Goal: Find specific page/section: Find specific page/section

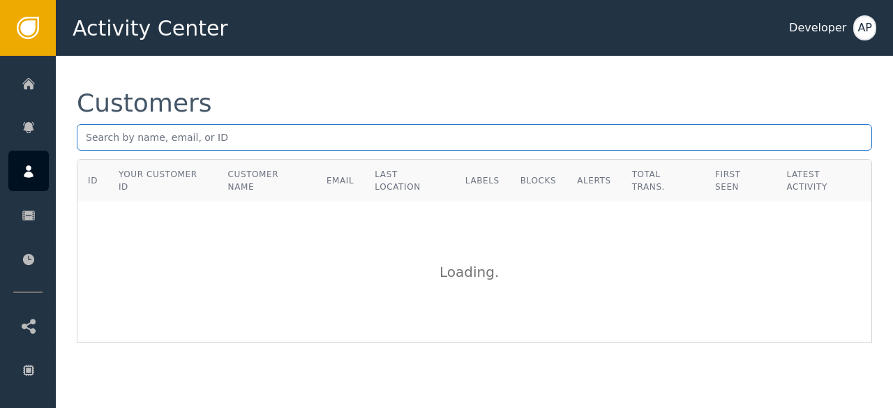
click at [84, 133] on input "text" at bounding box center [474, 137] width 795 height 27
paste input "[EMAIL_ADDRESS][DOMAIN_NAME]"
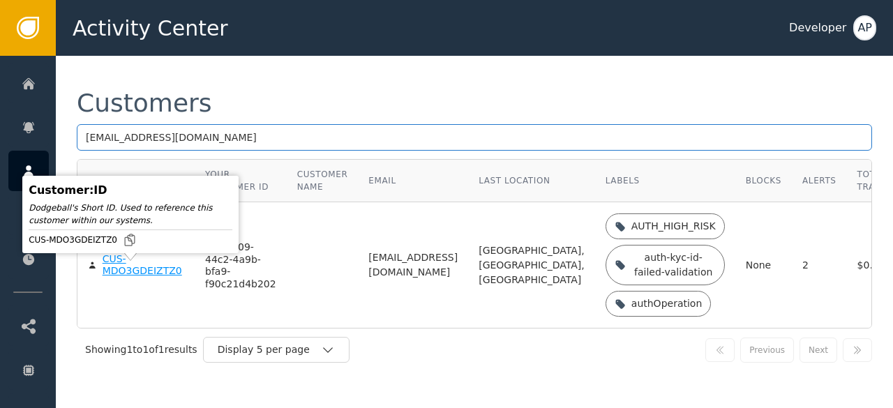
type input "[EMAIL_ADDRESS][DOMAIN_NAME]"
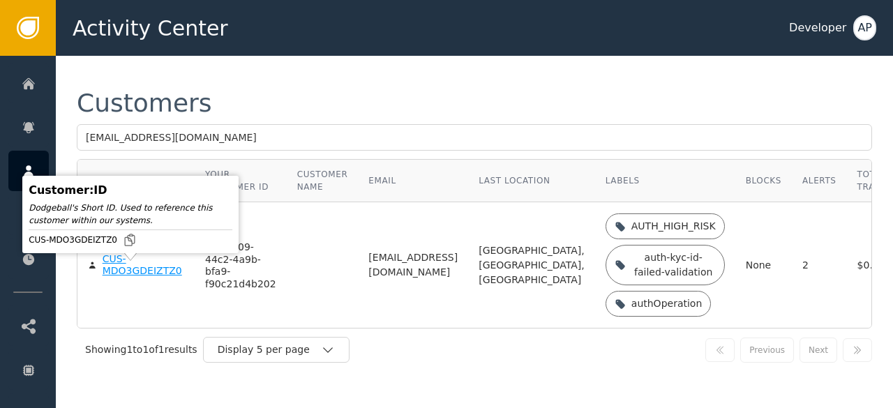
click at [110, 277] on div "CUS-MDO3GDEIZTZ0" at bounding box center [144, 265] width 82 height 24
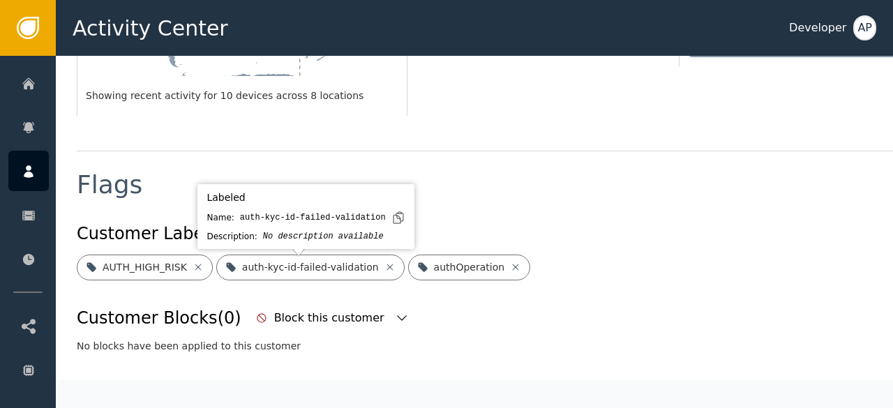
scroll to position [458, 0]
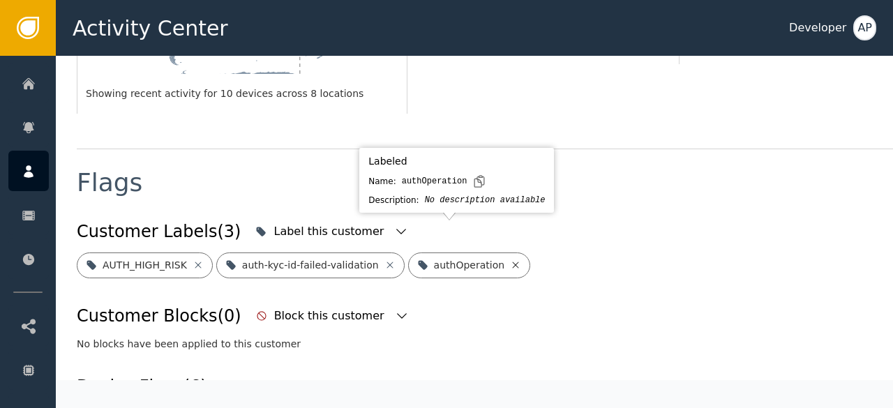
click at [513, 262] on icon at bounding box center [516, 265] width 6 height 6
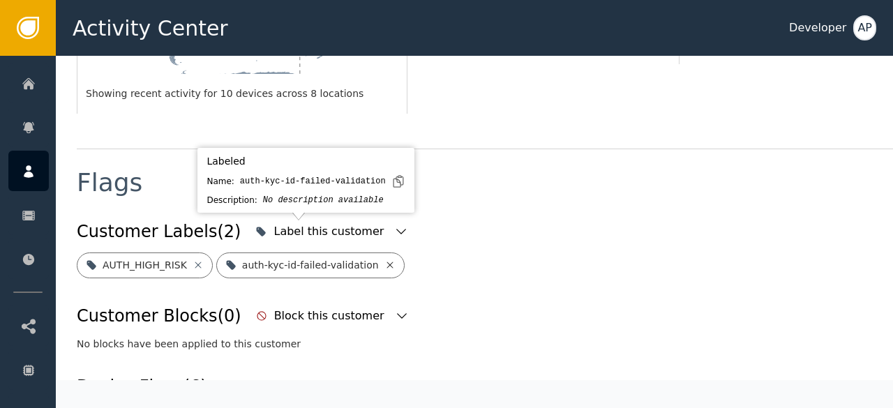
click at [384, 260] on icon at bounding box center [389, 265] width 11 height 11
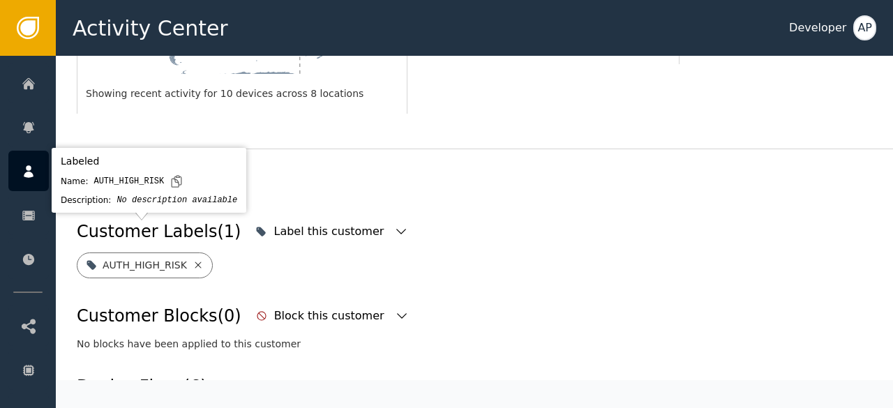
click at [193, 260] on icon at bounding box center [198, 265] width 11 height 11
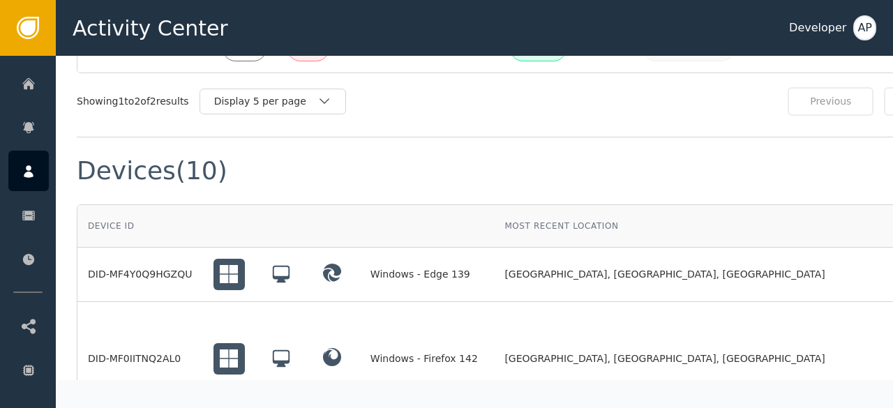
scroll to position [1022, 69]
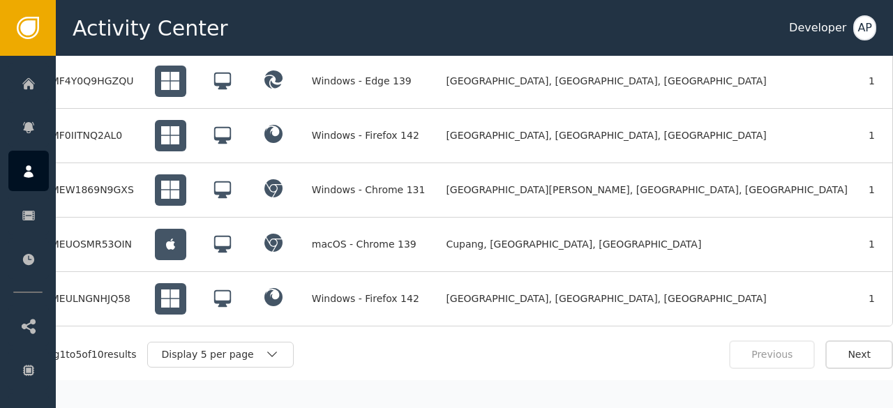
scroll to position [1216, 69]
click at [230, 347] on div "Display 5 per page" at bounding box center [213, 354] width 103 height 15
click at [211, 379] on div "Display 10 per page" at bounding box center [224, 386] width 112 height 15
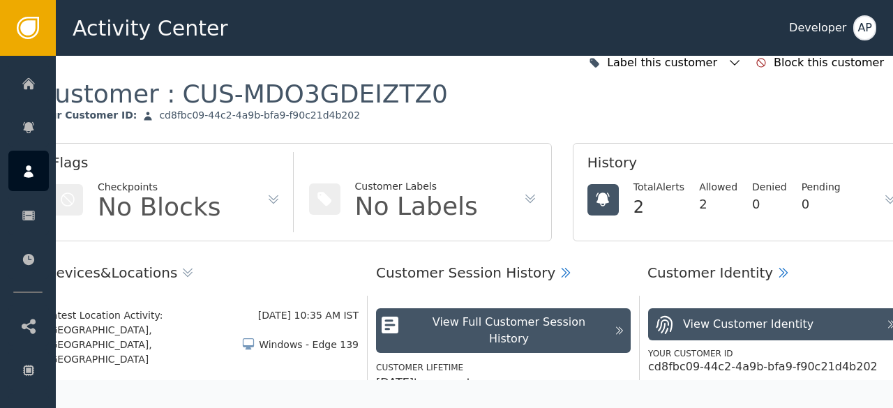
scroll to position [0, 40]
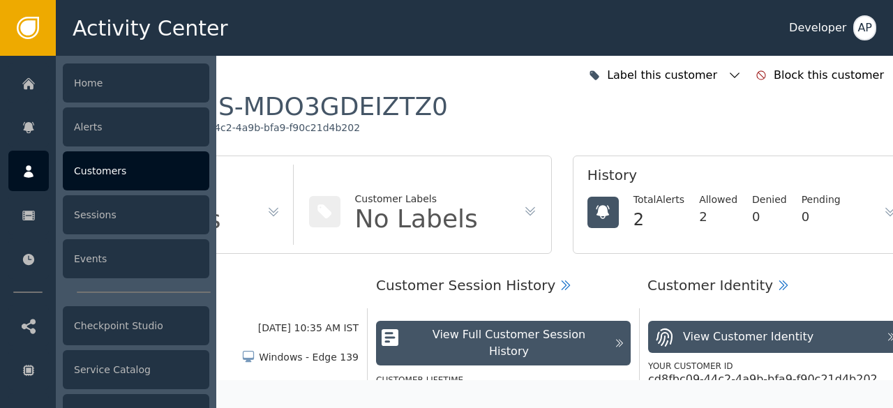
click at [94, 175] on div "Customers" at bounding box center [136, 170] width 147 height 39
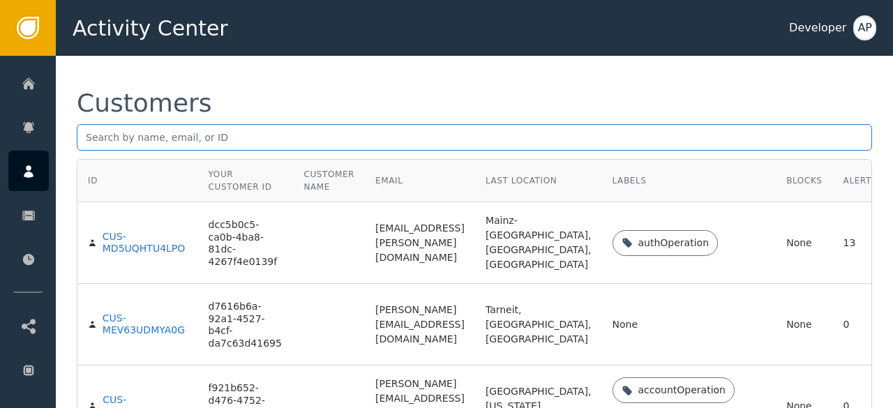
click at [86, 137] on input "text" at bounding box center [474, 137] width 795 height 27
paste input "[EMAIL_ADDRESS][DOMAIN_NAME]"
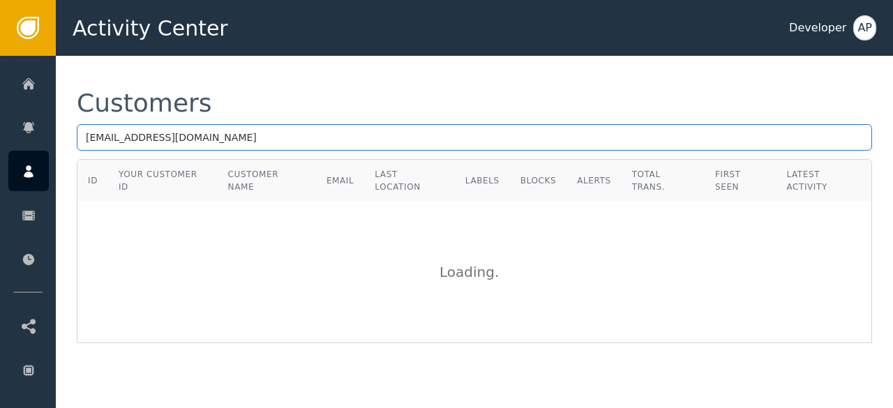
type input "[EMAIL_ADDRESS][DOMAIN_NAME]"
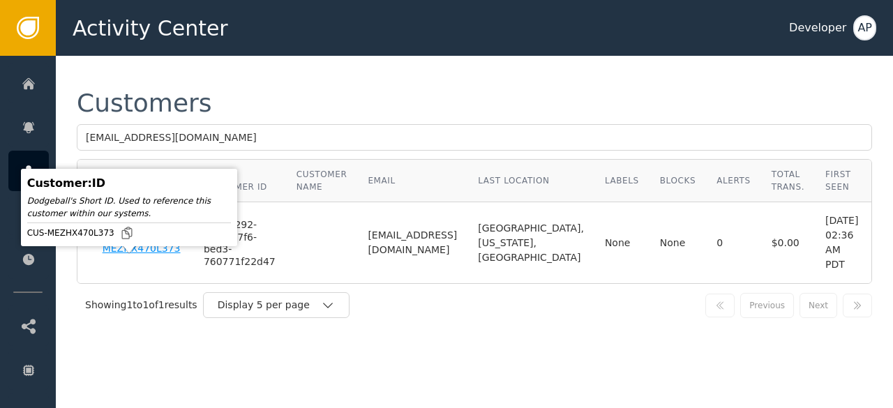
click at [123, 255] on div "CUS-MEZHX470L373" at bounding box center [143, 243] width 80 height 24
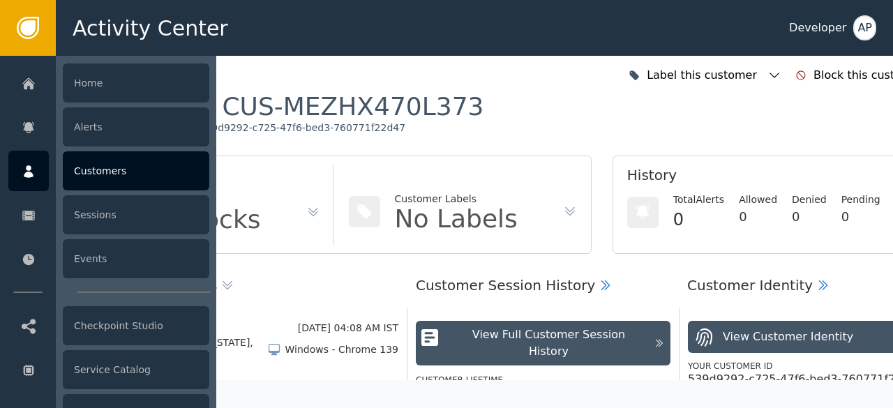
click at [98, 178] on div "Customers" at bounding box center [136, 170] width 147 height 39
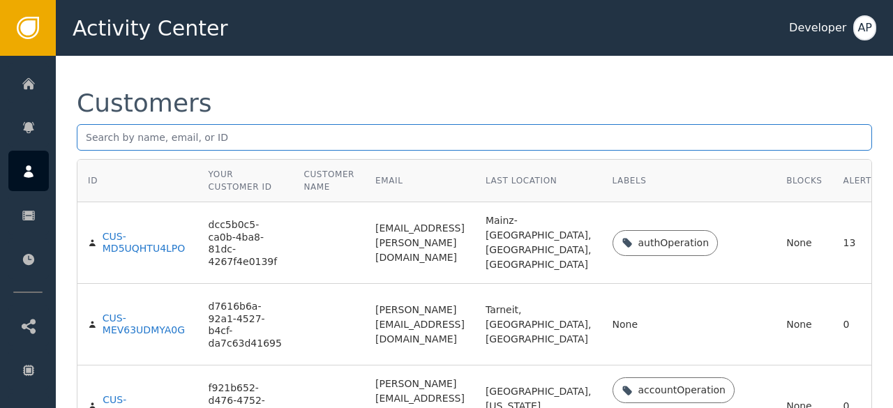
click at [93, 124] on input "text" at bounding box center [474, 137] width 795 height 27
paste input "[EMAIL_ADDRESS][DOMAIN_NAME]"
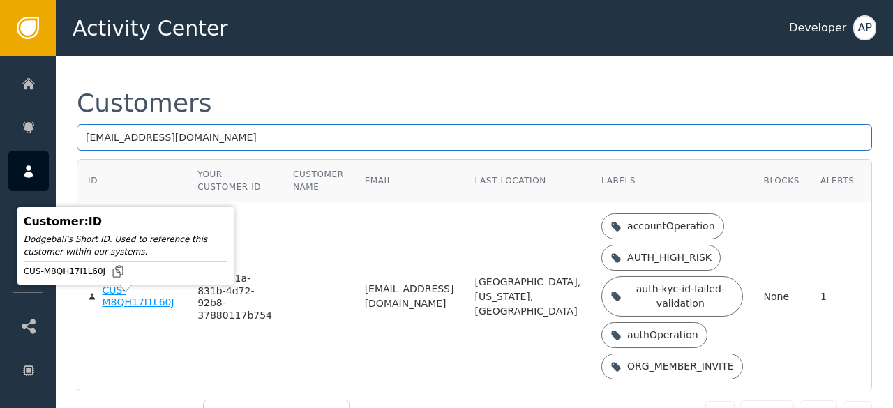
type input "[EMAIL_ADDRESS][DOMAIN_NAME]"
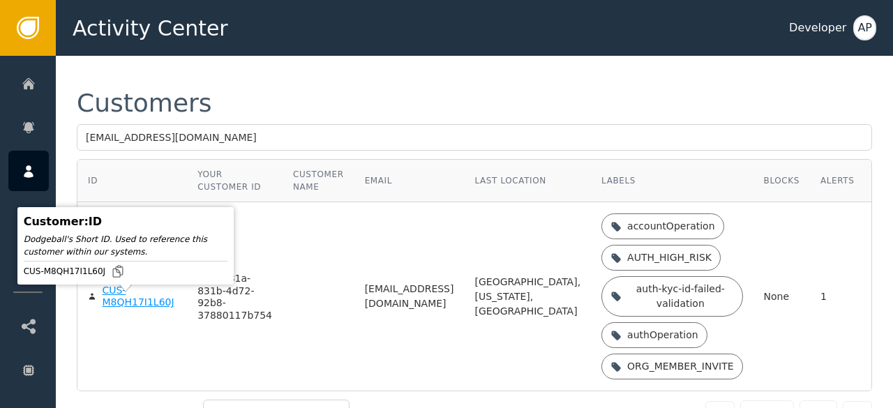
click at [112, 309] on div "CUS-M8QH17I1L60J" at bounding box center [139, 297] width 75 height 24
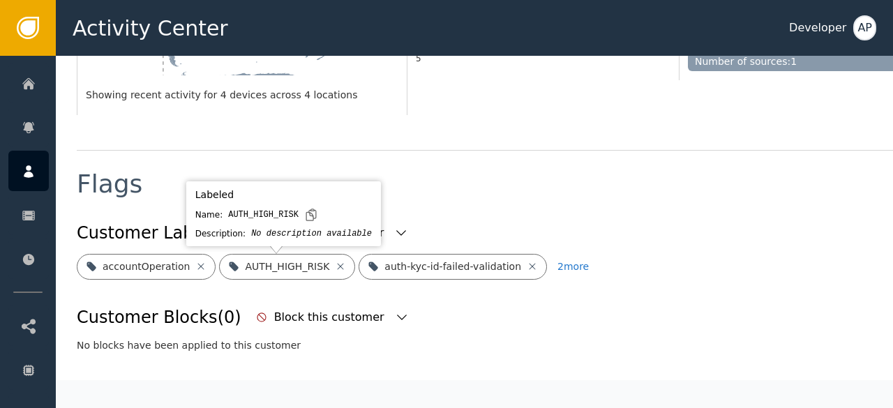
scroll to position [443, 0]
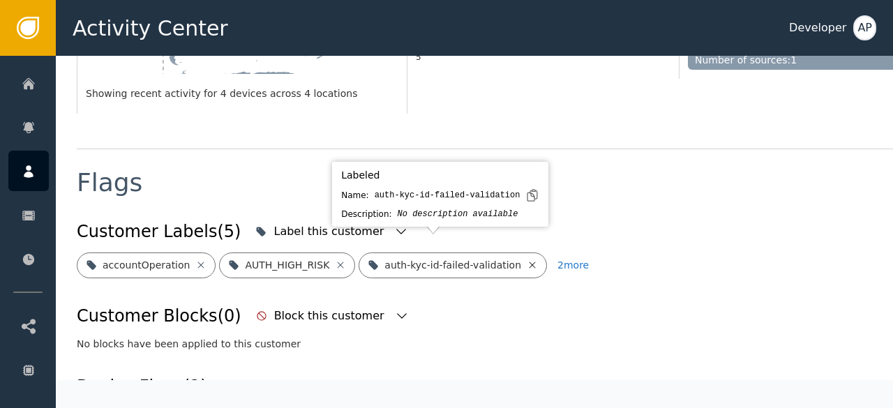
click at [530, 262] on icon at bounding box center [533, 265] width 6 height 6
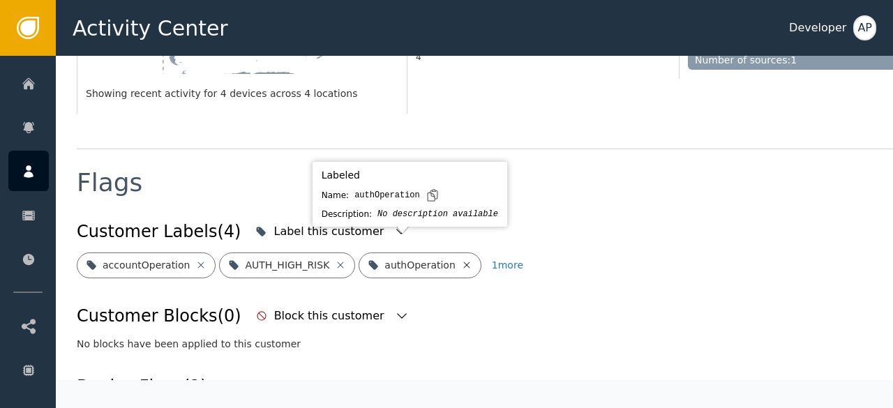
click at [461, 260] on icon at bounding box center [466, 265] width 11 height 11
click at [497, 260] on icon at bounding box center [502, 265] width 11 height 11
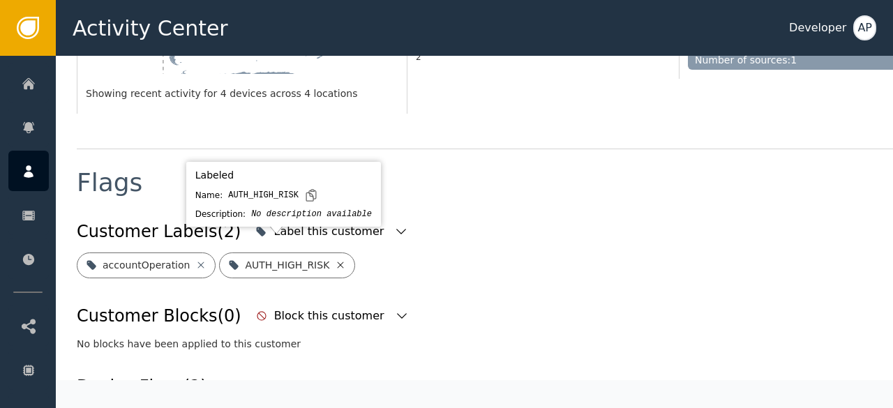
click at [335, 260] on icon at bounding box center [340, 265] width 11 height 11
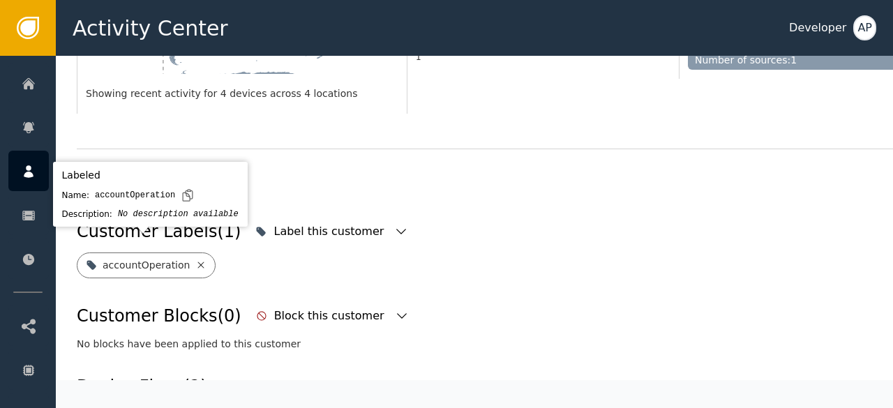
click at [195, 260] on icon at bounding box center [200, 265] width 11 height 11
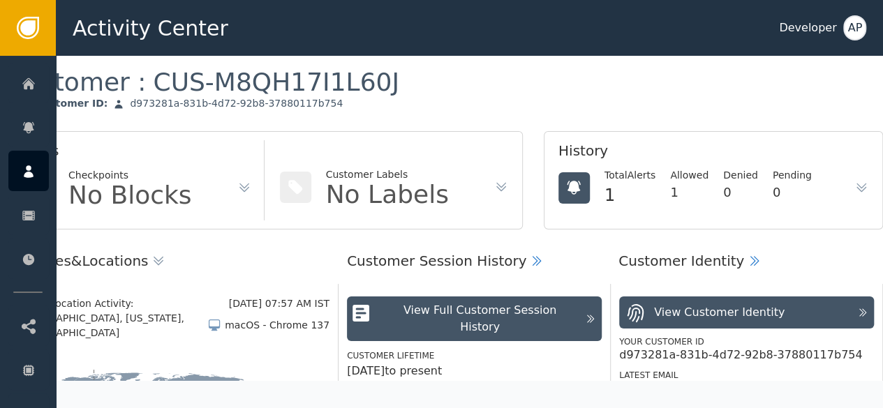
scroll to position [17, 69]
